Goal: Task Accomplishment & Management: Manage account settings

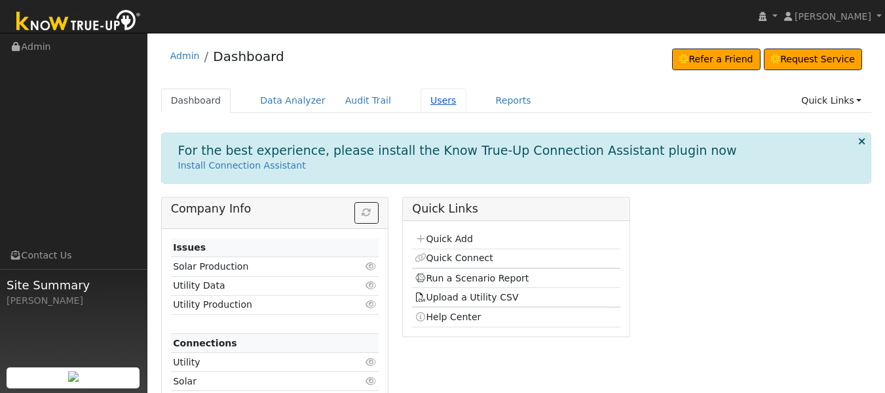
click at [421, 100] on link "Users" at bounding box center [444, 100] width 46 height 24
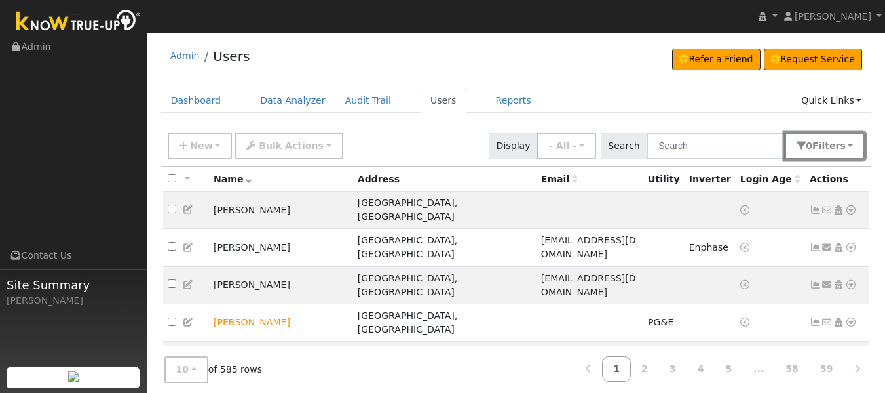
click at [827, 151] on span "Filter s" at bounding box center [829, 145] width 33 height 10
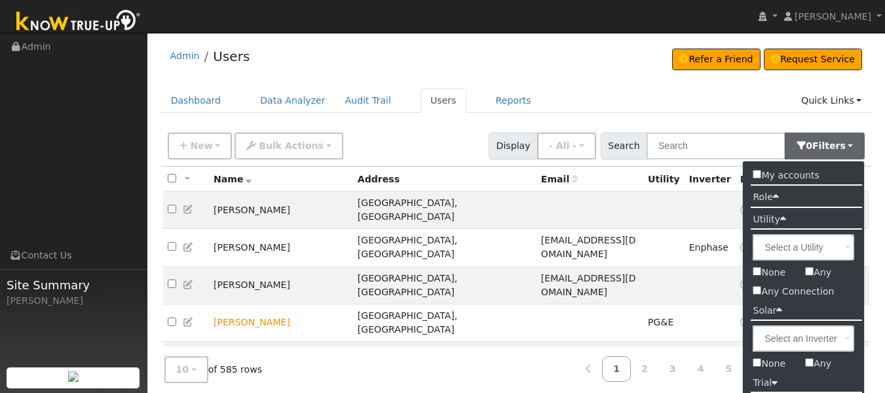
click at [759, 293] on input "Any Connection" at bounding box center [757, 290] width 9 height 9
checkbox input "true"
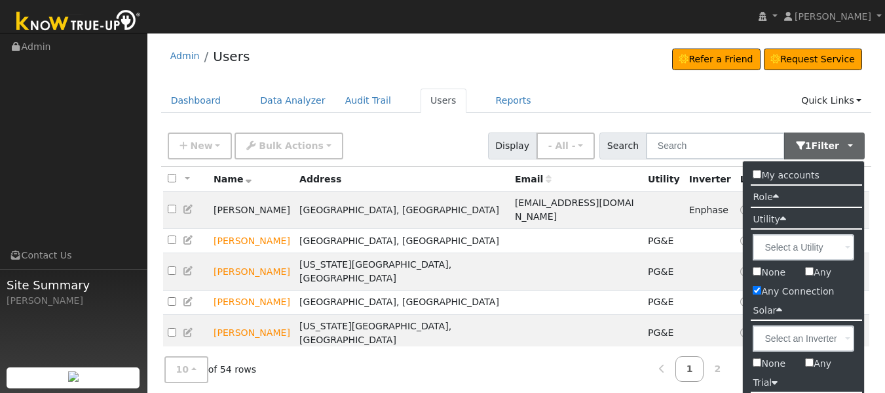
click at [850, 116] on div "Dashboard Data Analyzer Audit Trail Users Reports Quick Links Quick Add Quick C…" at bounding box center [516, 106] width 711 height 37
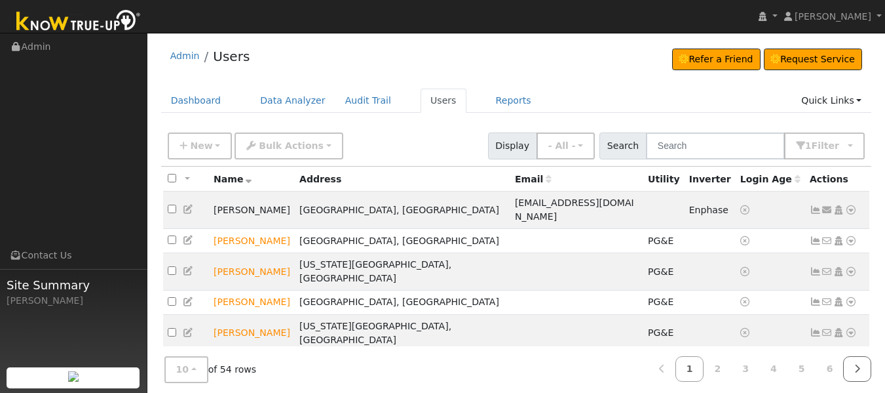
click at [861, 366] on link at bounding box center [857, 369] width 28 height 26
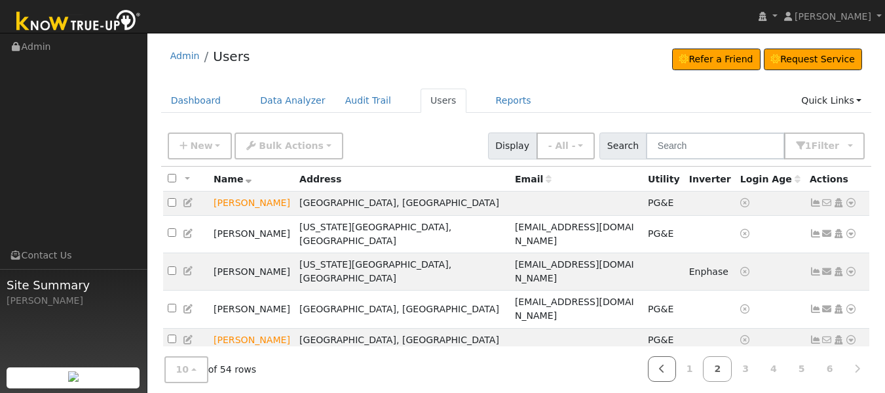
click at [665, 368] on icon at bounding box center [662, 368] width 6 height 9
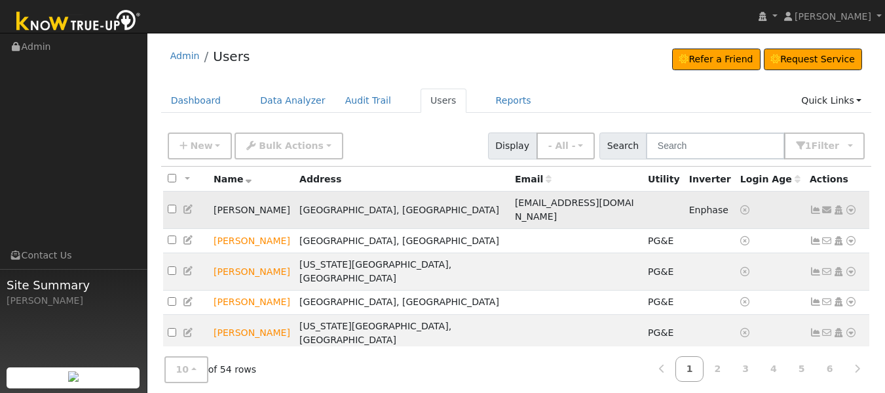
click at [849, 205] on icon at bounding box center [851, 209] width 12 height 9
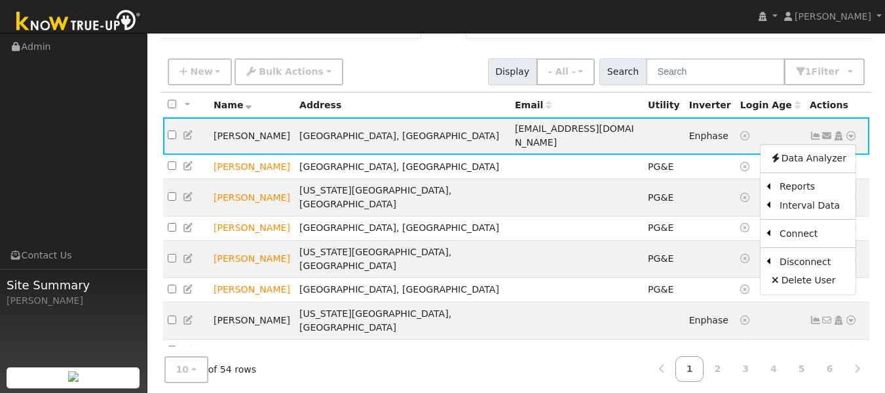
scroll to position [114, 0]
